Goal: Transaction & Acquisition: Purchase product/service

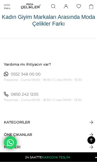
scroll to position [638, 0]
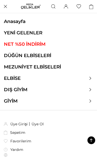
click at [14, 101] on link "GİYİM" at bounding box center [10, 101] width 21 height 6
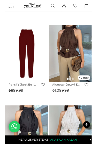
scroll to position [102, 0]
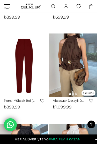
click at [5, 0] on div "Menü Üye Girişi Üye Ol Hesabım Çıkış Yap [GEOGRAPHIC_DATA] Favorilerim Yardım Ü…" at bounding box center [48, 6] width 97 height 13
click at [9, 3] on div "Menü Üye Girişi Üye Ol Hesabım Çıkış Yap [GEOGRAPHIC_DATA] Favorilerim Yardım Ü…" at bounding box center [48, 6] width 97 height 13
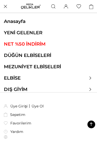
click at [7, 7] on div "Menü Üye Girişi Üye Ol Google İle Bağlan Anasayfa İletişim Sepetim 0 Ürün [GEOG…" at bounding box center [48, 6] width 97 height 13
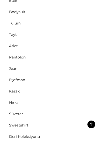
scroll to position [90, 0]
click at [12, 125] on link "Sweatshirt" at bounding box center [18, 125] width 37 height 5
